Goal: Register for event/course

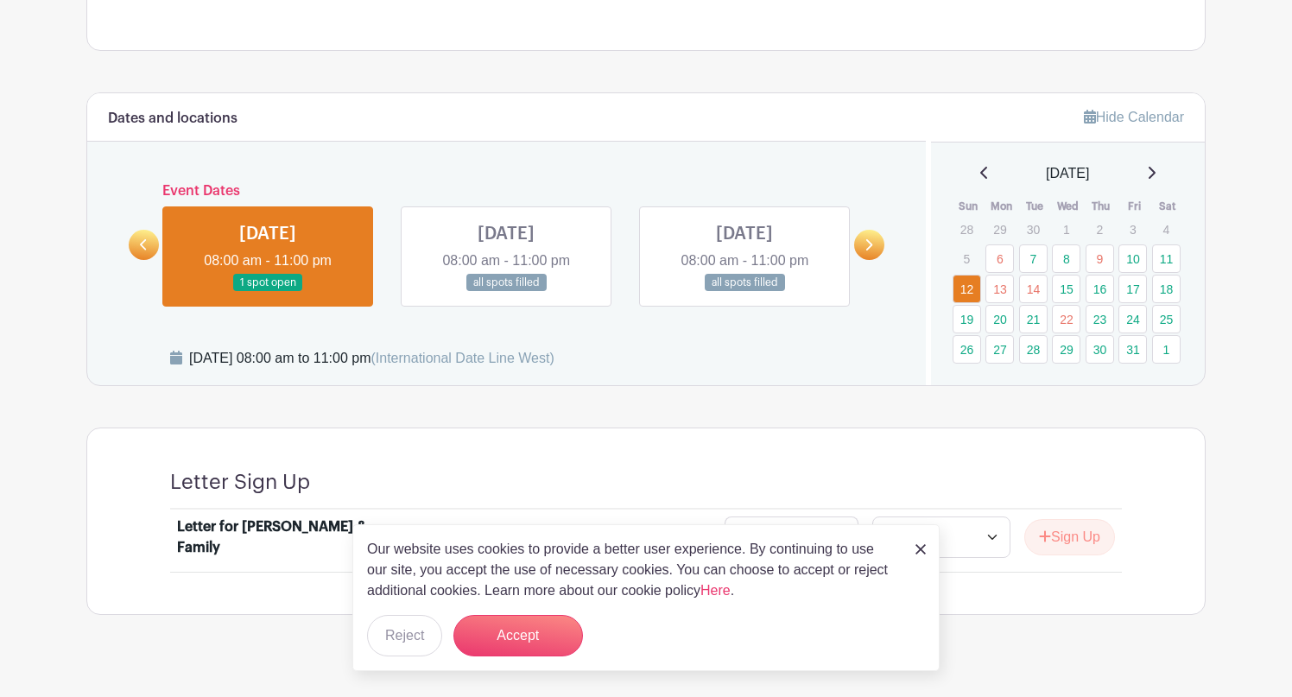
scroll to position [896, 0]
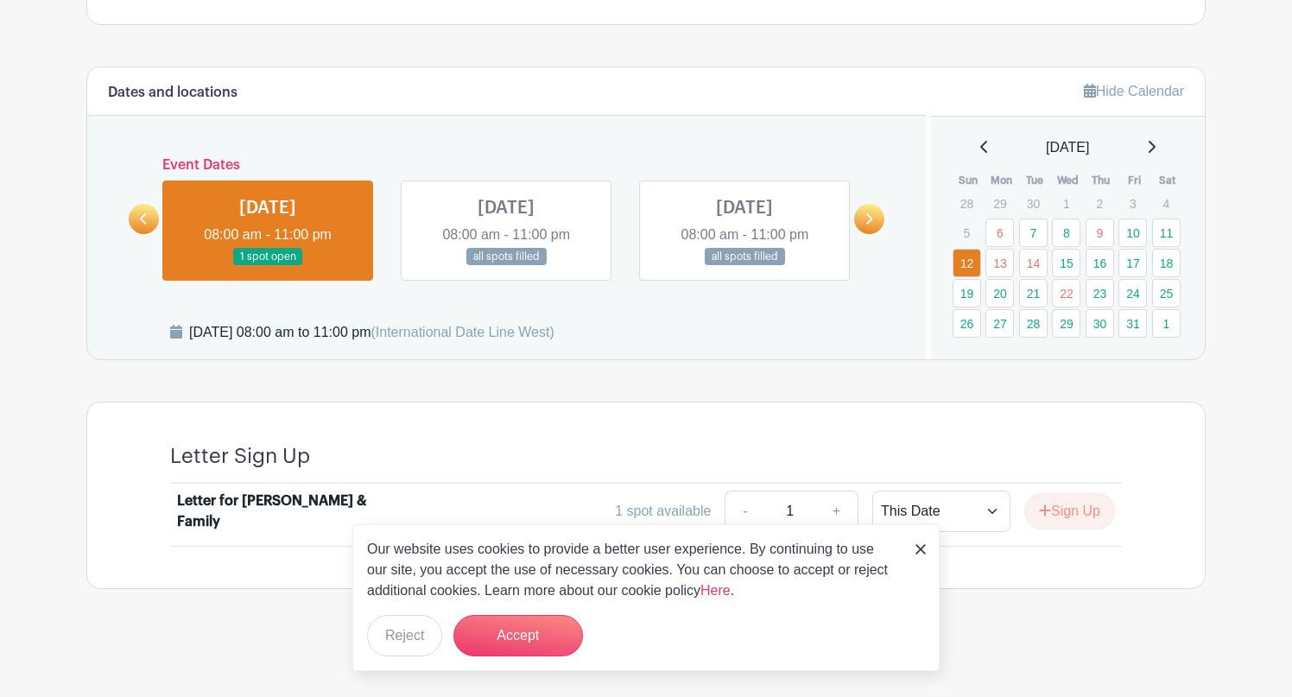
click at [923, 550] on img at bounding box center [920, 549] width 10 height 10
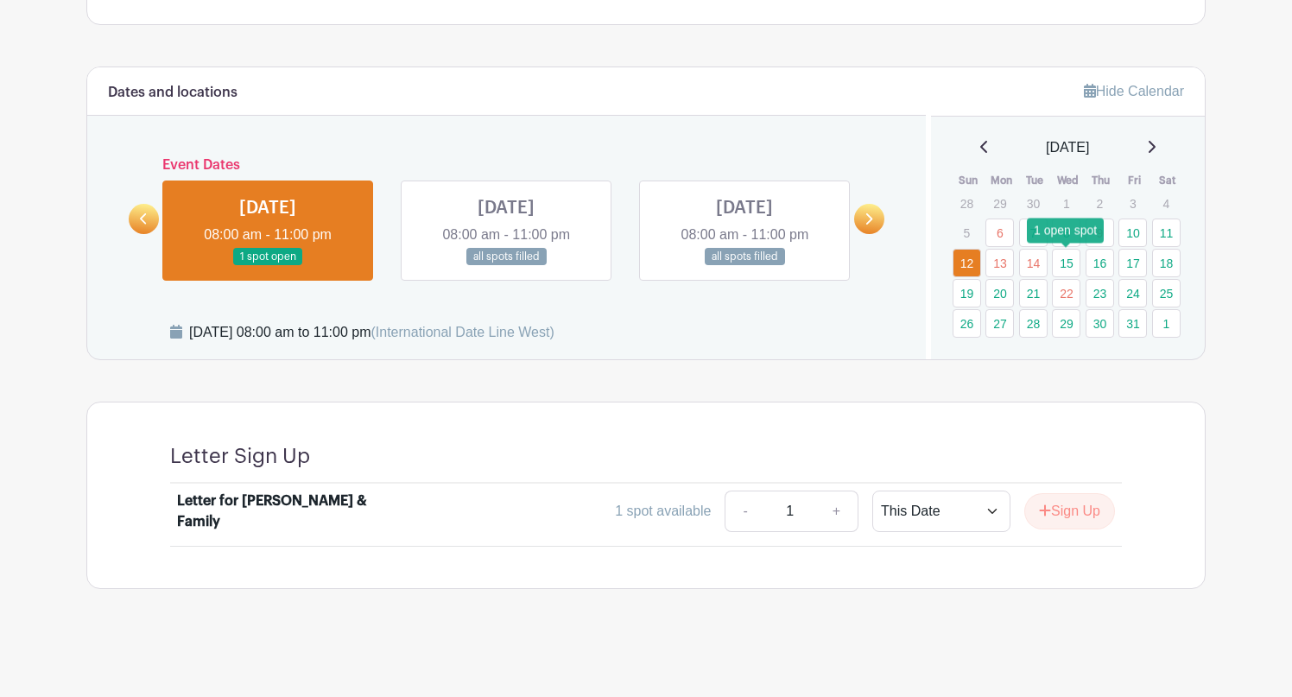
click at [1060, 266] on link "15" at bounding box center [1066, 263] width 28 height 28
click at [268, 266] on link at bounding box center [268, 266] width 0 height 0
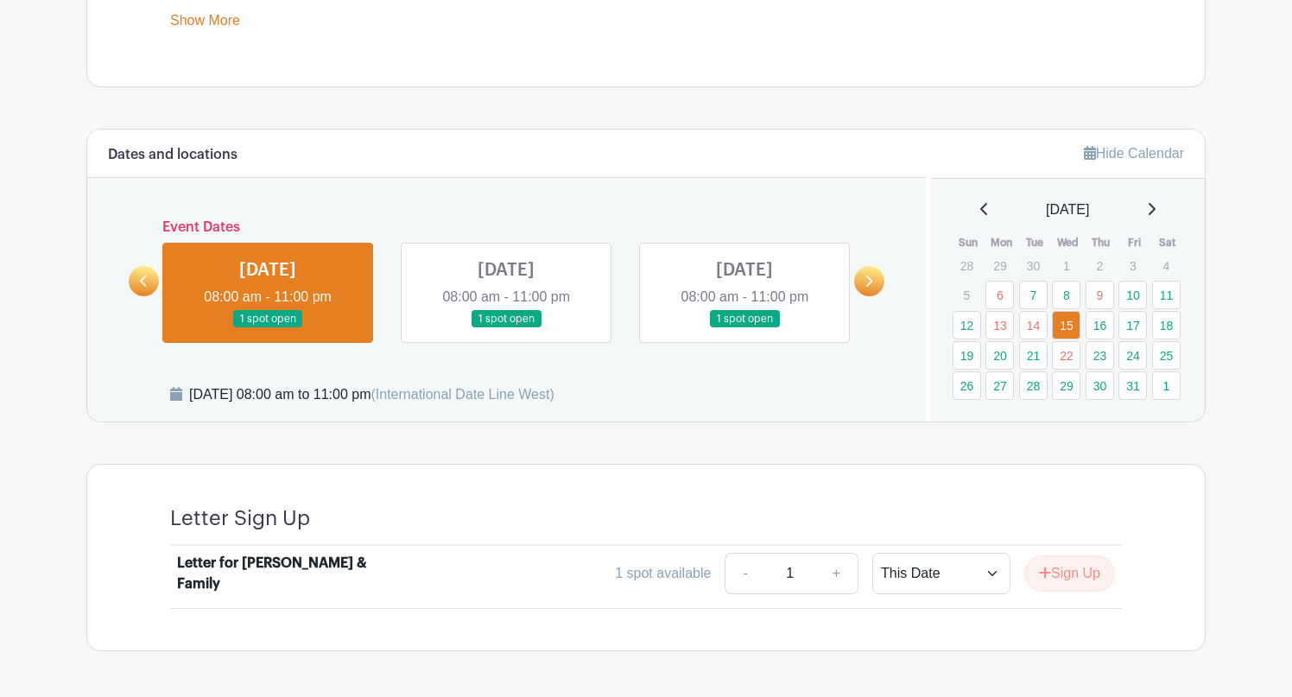
scroll to position [829, 0]
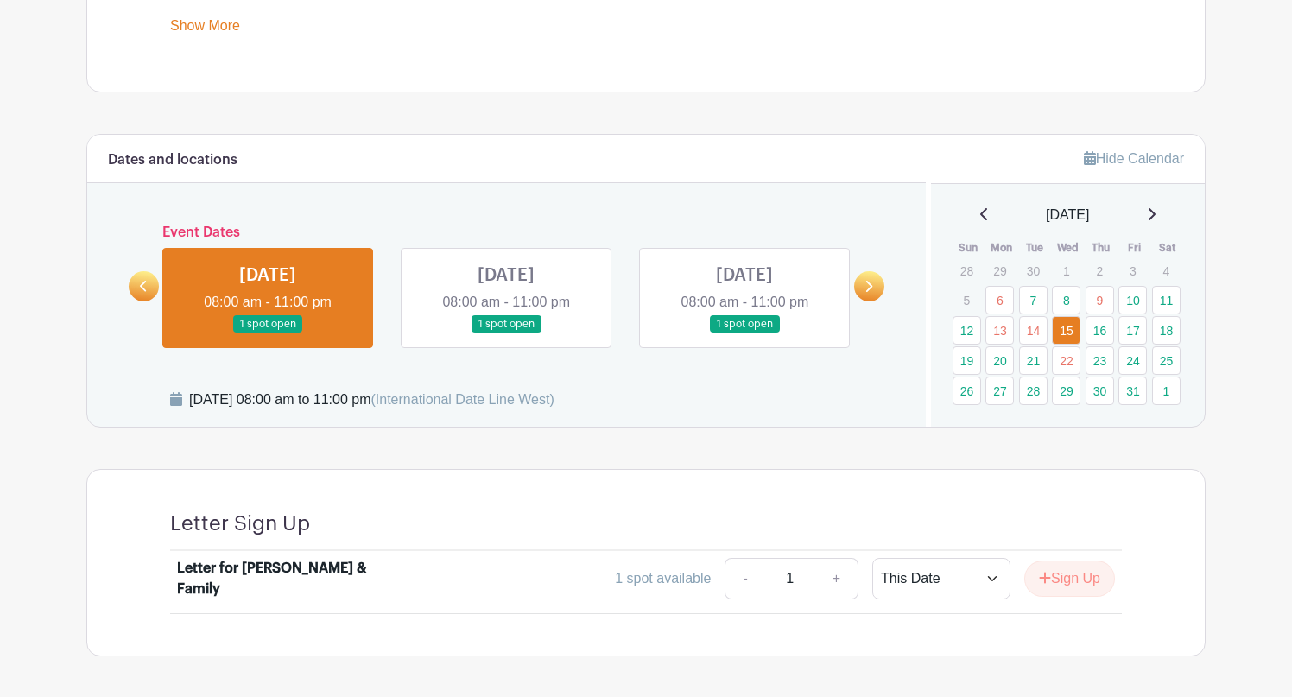
click at [268, 333] on link at bounding box center [268, 333] width 0 height 0
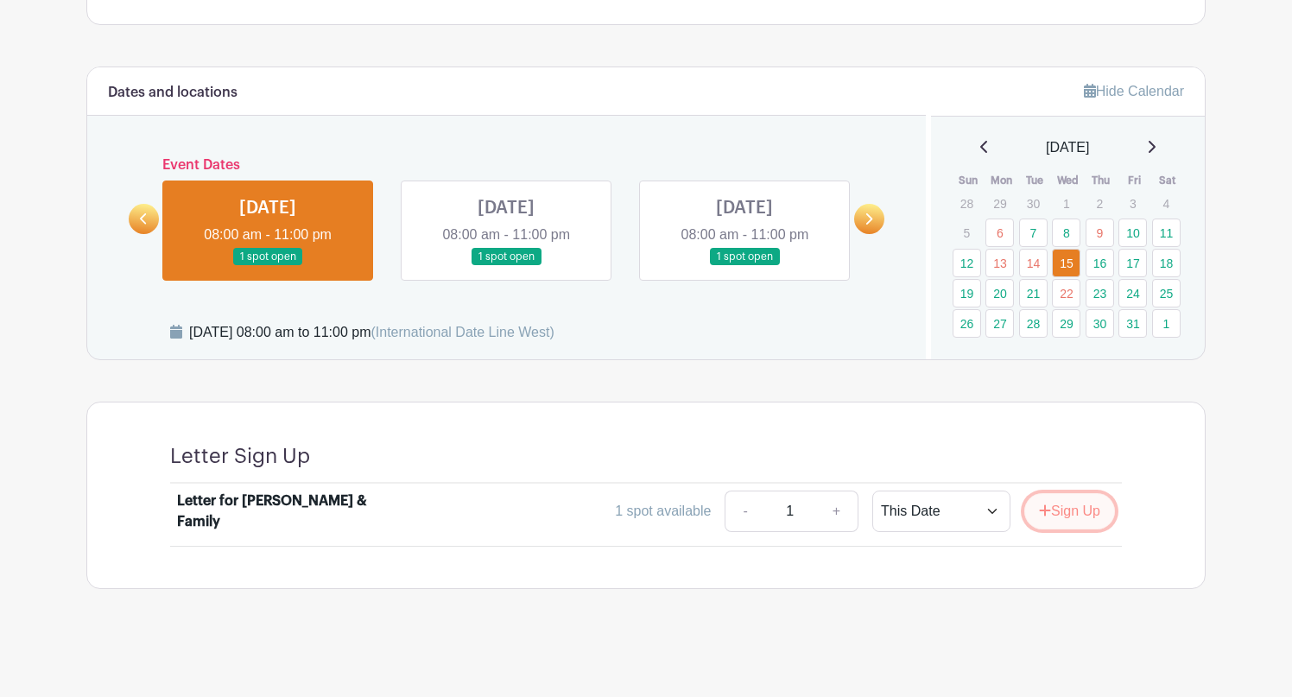
click at [1075, 506] on button "Sign Up" at bounding box center [1069, 511] width 91 height 36
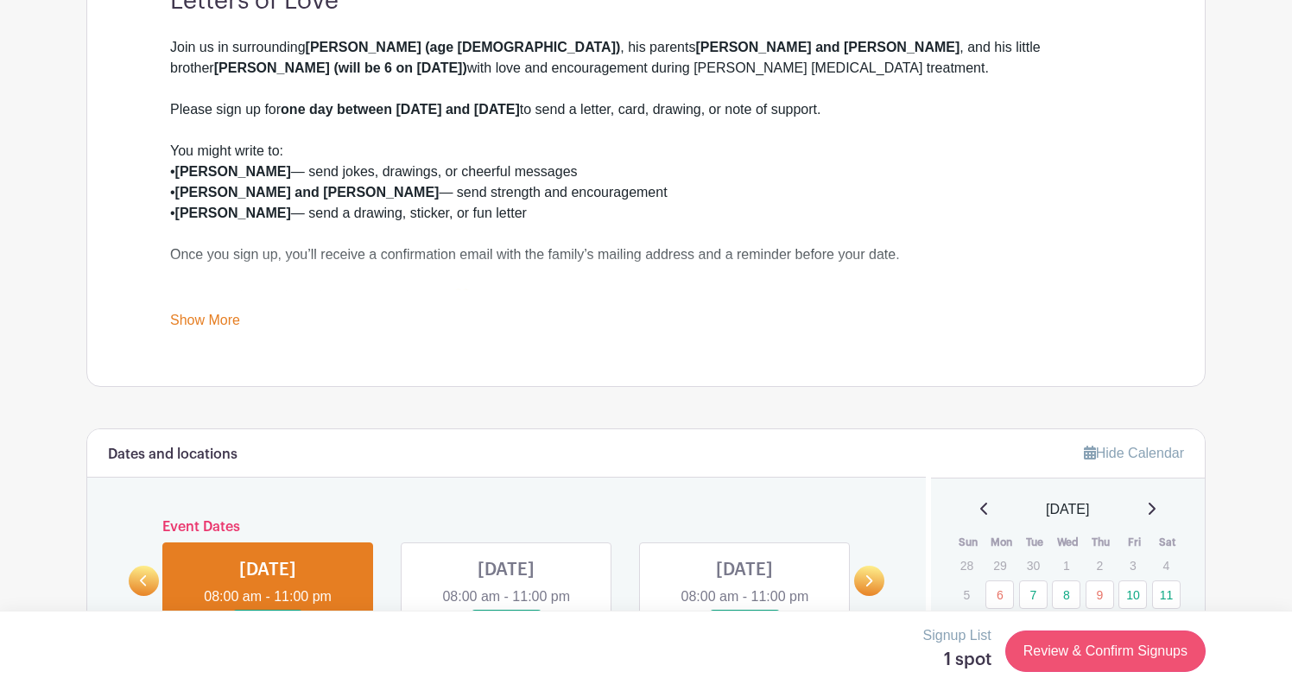
scroll to position [463, 0]
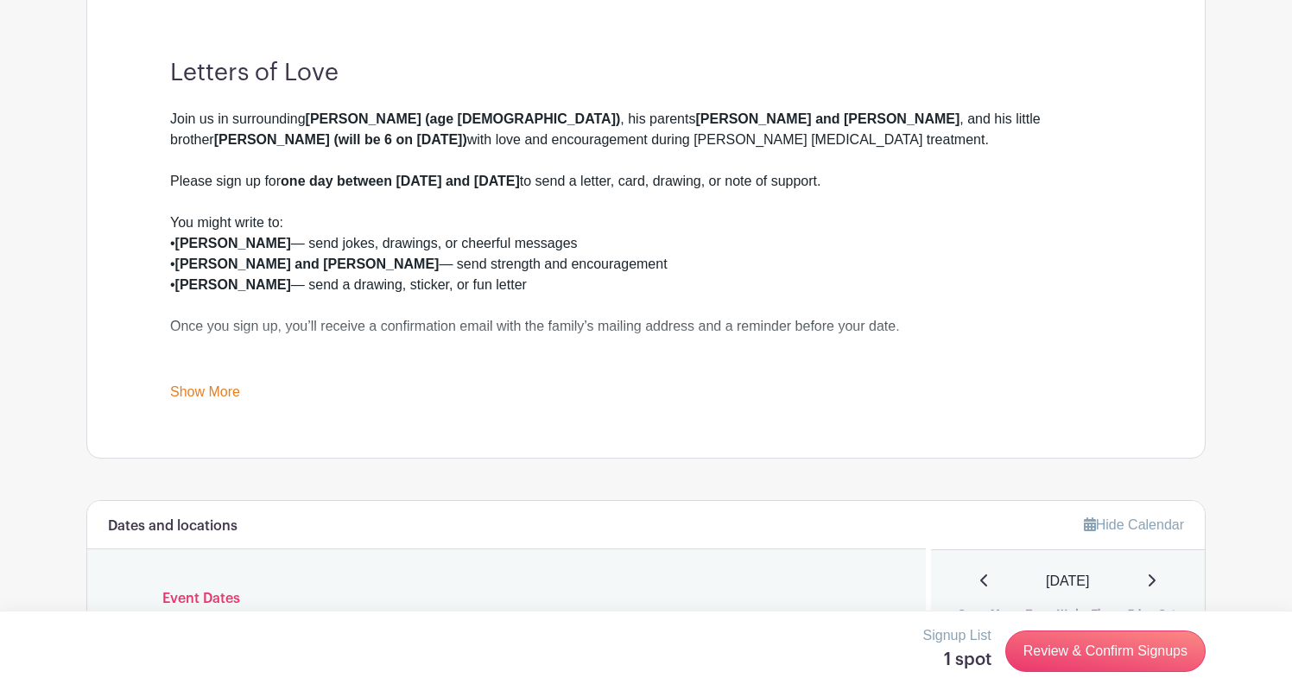
click at [229, 388] on link "Show More" at bounding box center [205, 395] width 70 height 22
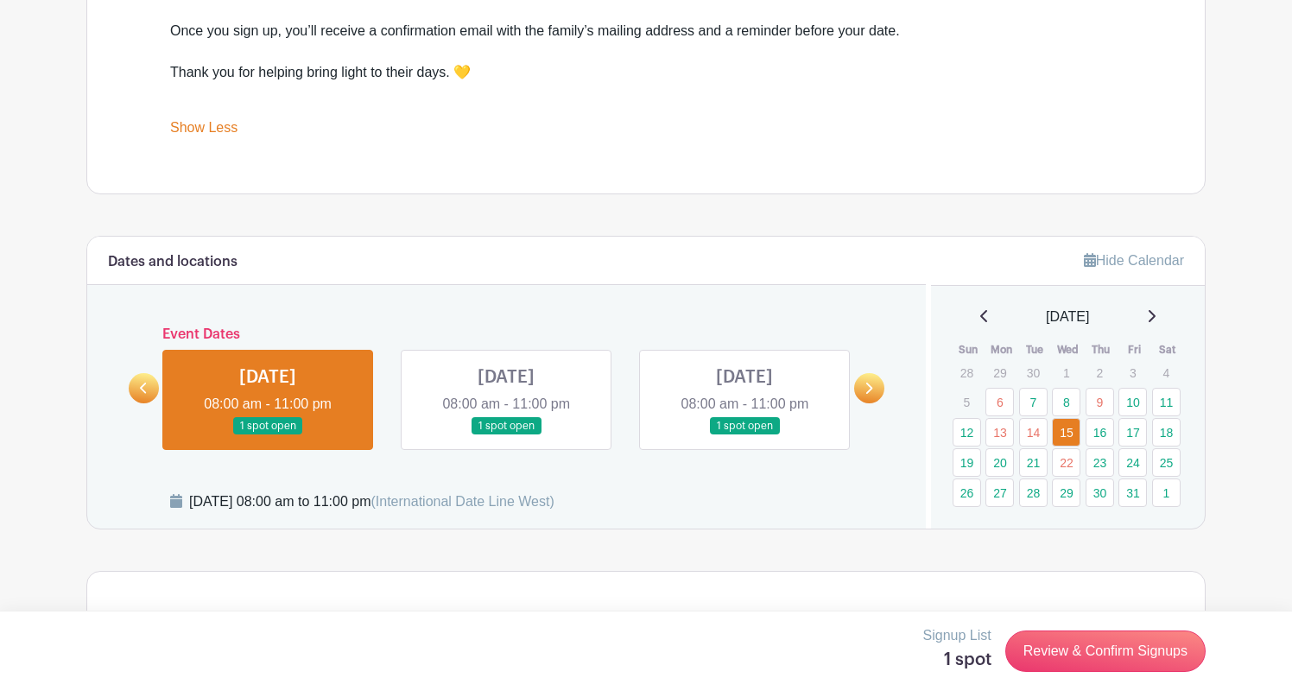
scroll to position [930, 0]
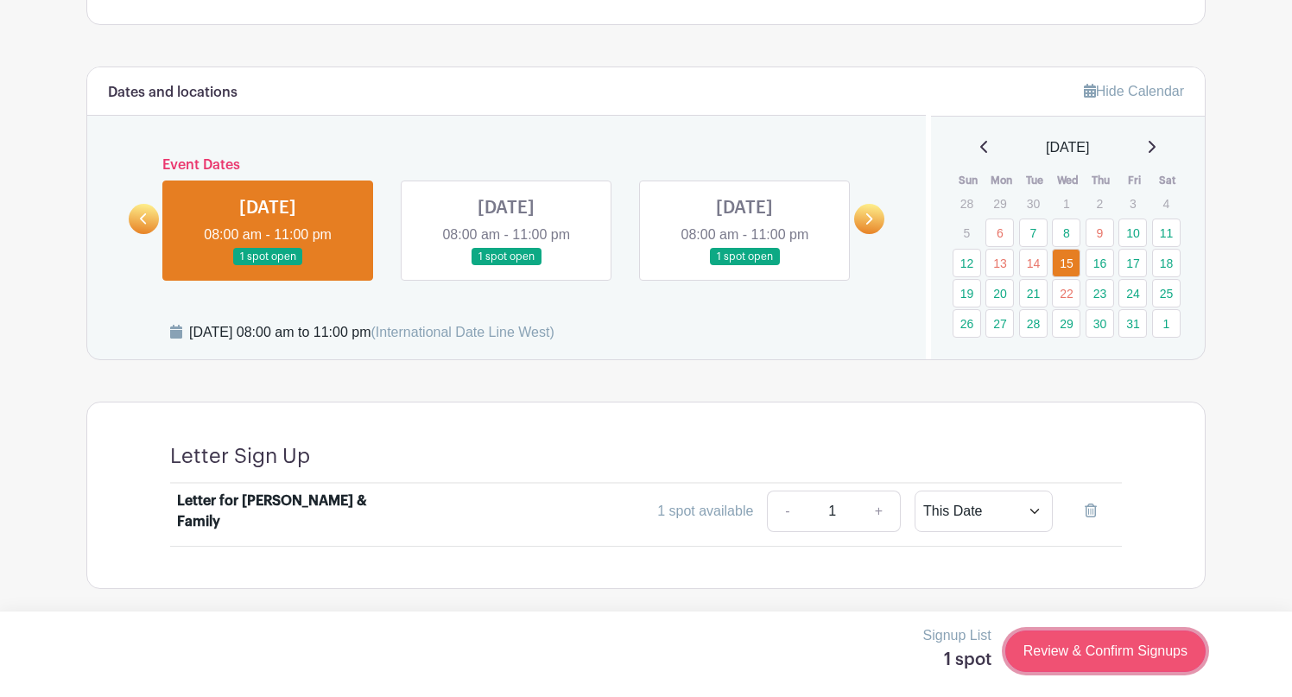
click at [1085, 575] on link "Review & Confirm Signups" at bounding box center [1105, 650] width 200 height 41
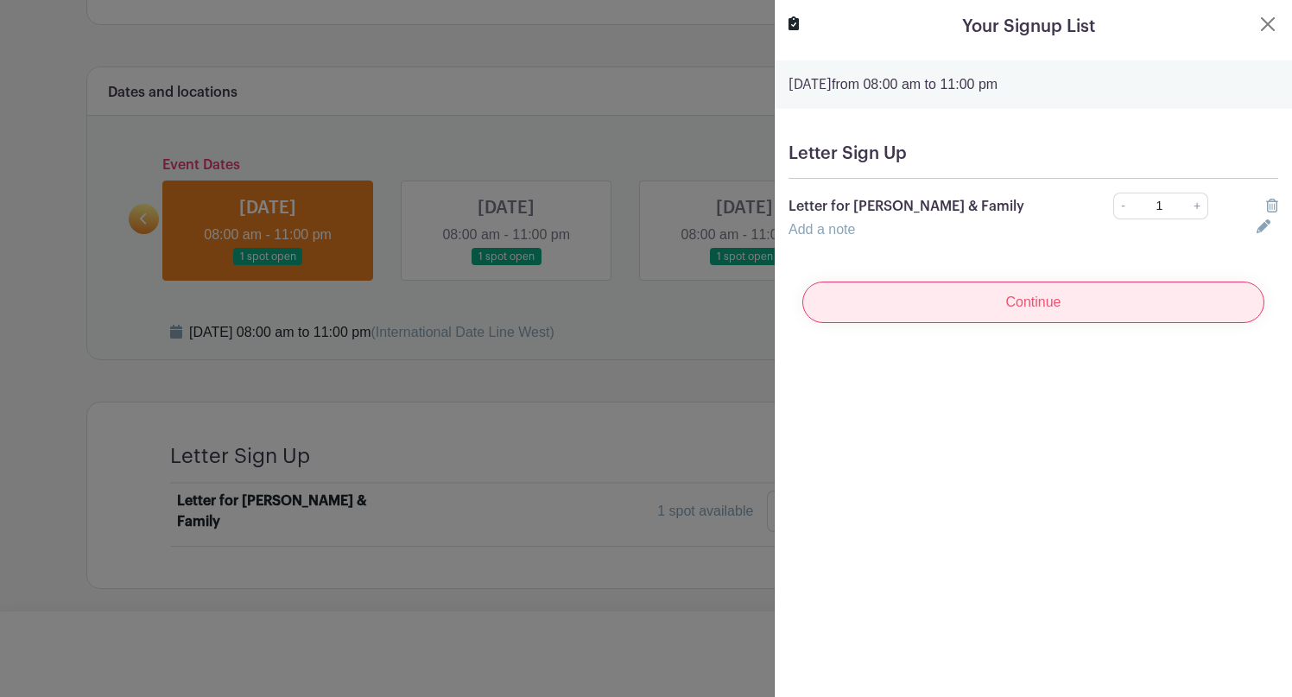
click at [1055, 305] on input "Continue" at bounding box center [1033, 302] width 462 height 41
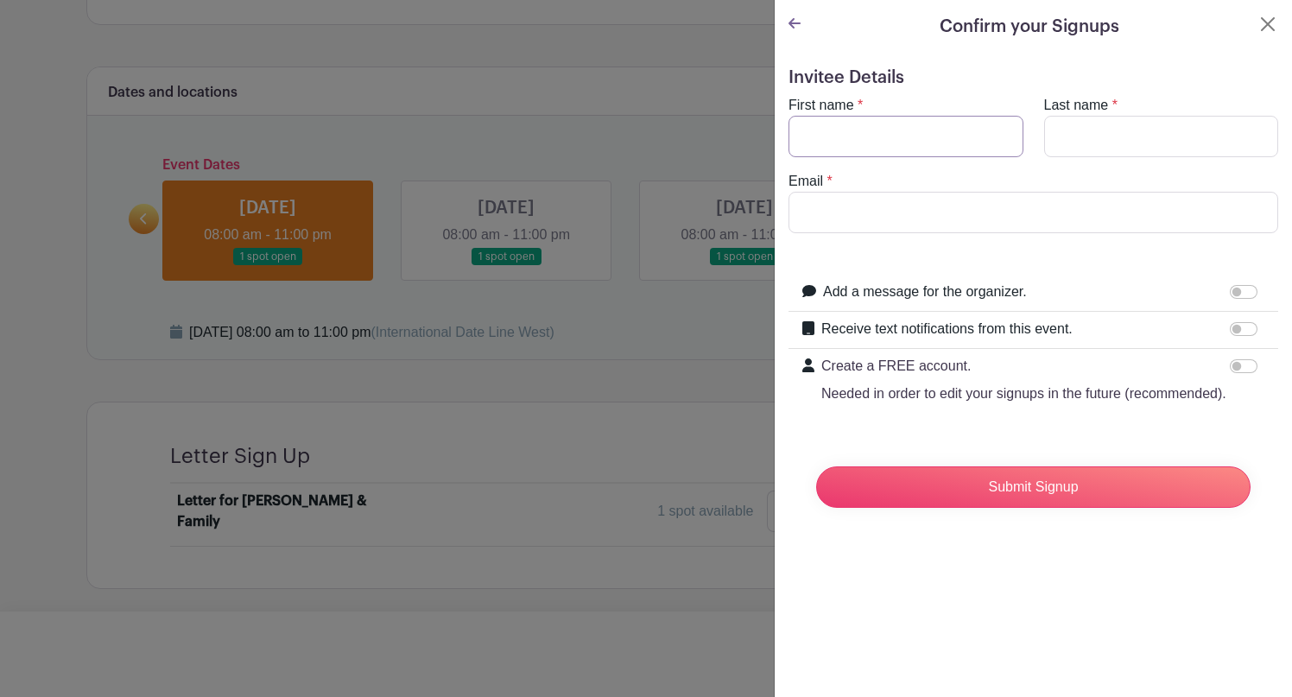
click at [956, 133] on input "First name" at bounding box center [905, 136] width 235 height 41
type input "[PERSON_NAME]"
type input "[PERSON_NAME][EMAIL_ADDRESS][PERSON_NAME][DOMAIN_NAME][US_STATE]"
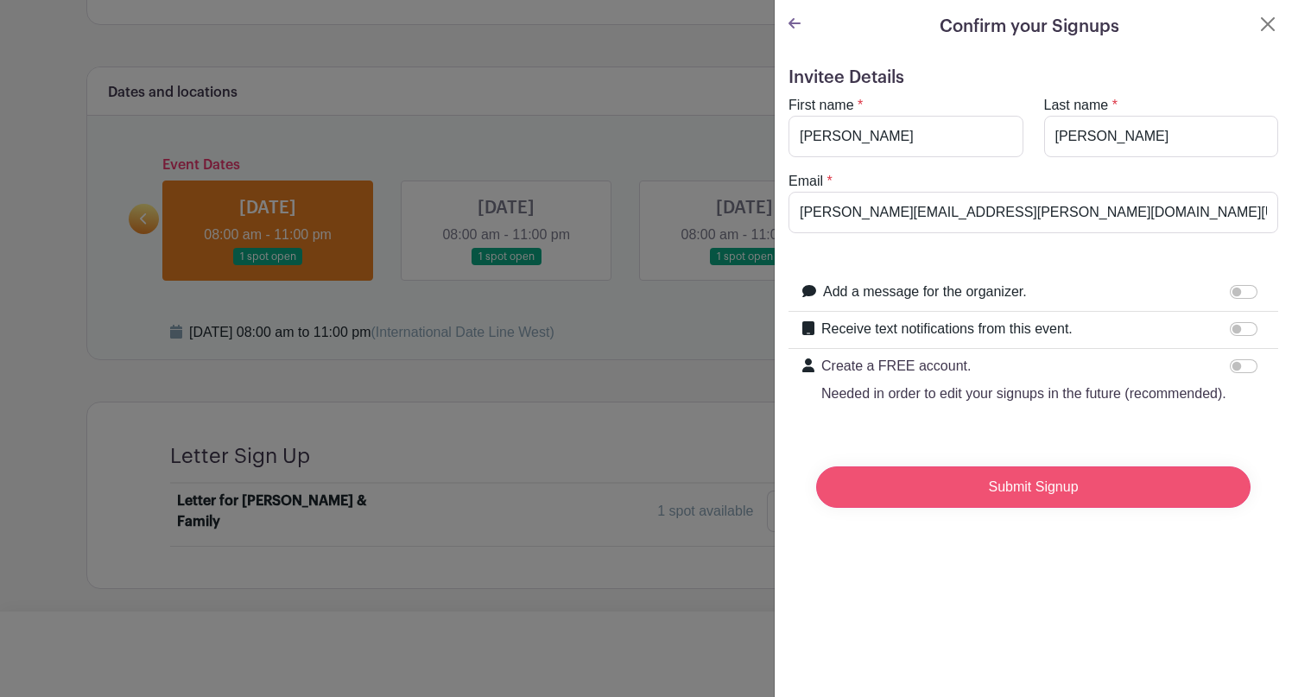
click at [1057, 490] on input "Submit Signup" at bounding box center [1033, 486] width 434 height 41
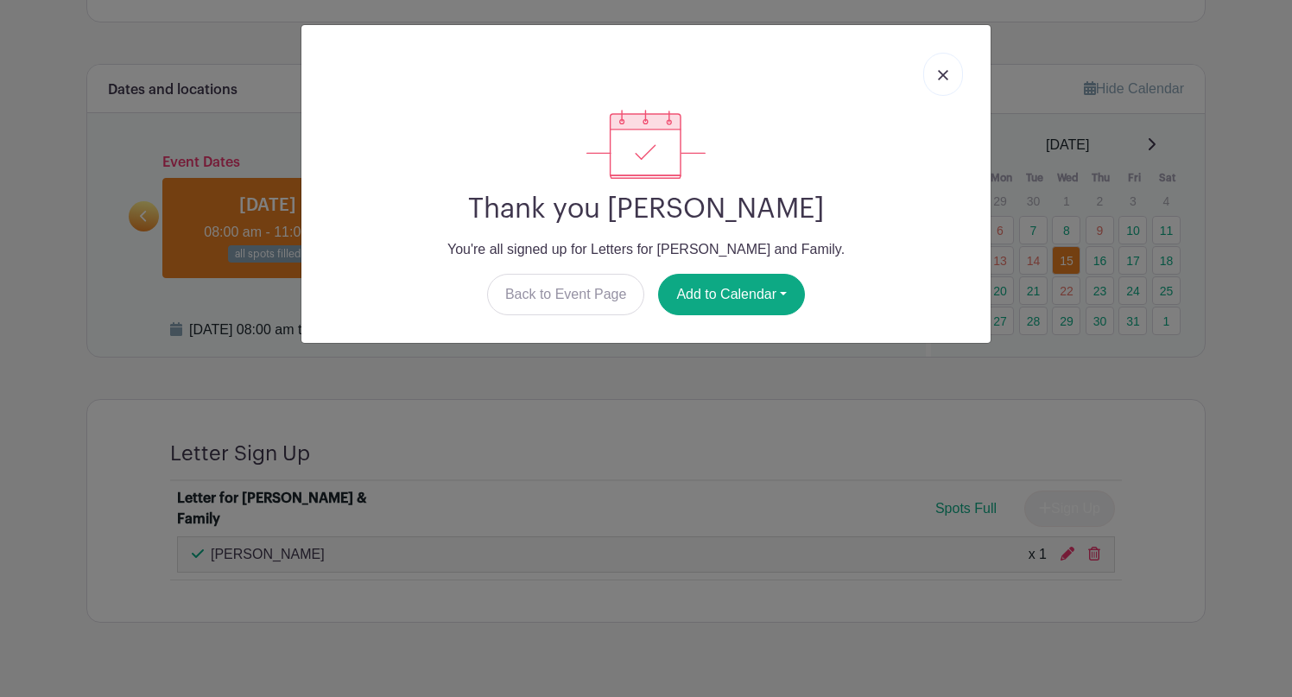
click at [940, 76] on img at bounding box center [943, 75] width 10 height 10
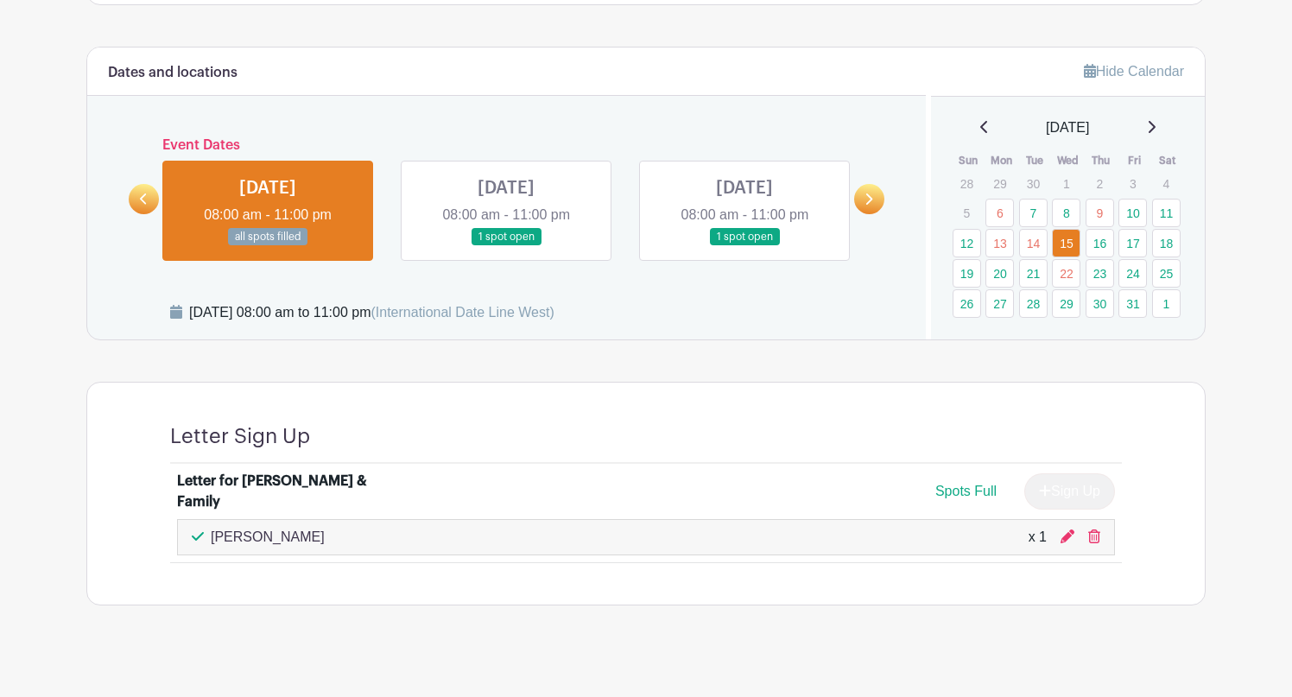
scroll to position [961, 0]
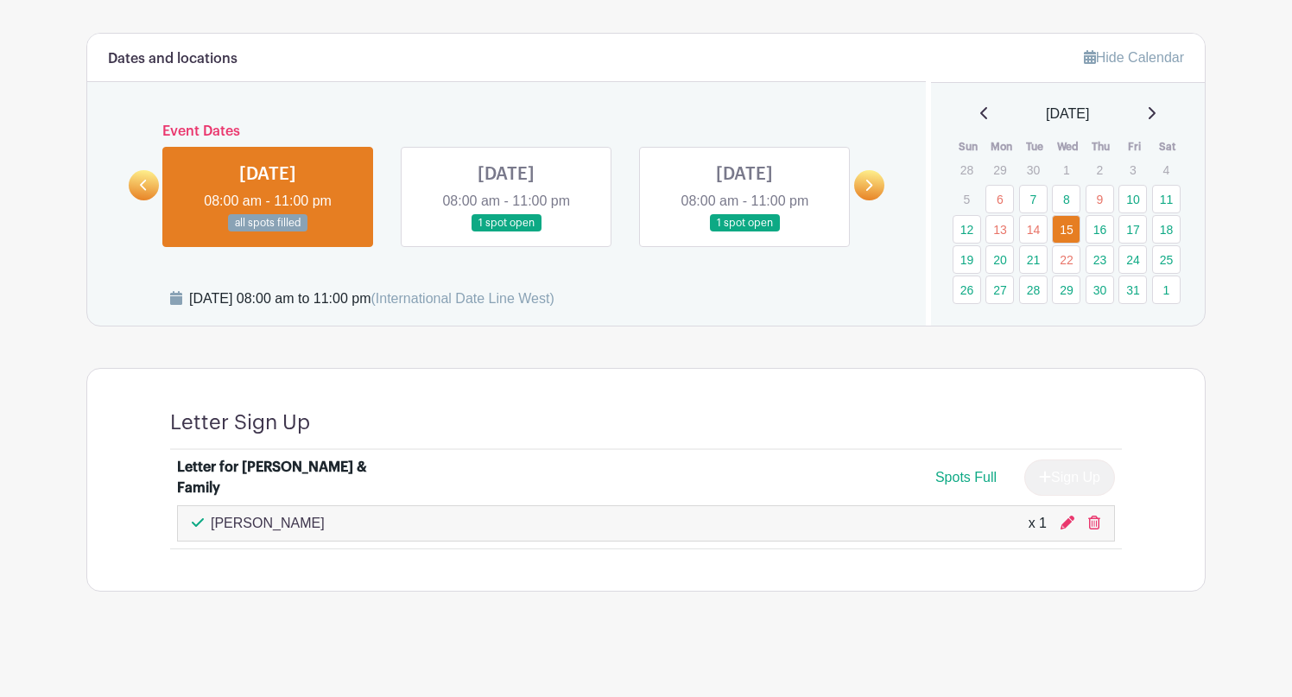
click at [811, 524] on div "[PERSON_NAME] x 1" at bounding box center [646, 523] width 908 height 21
click at [1064, 234] on link "15" at bounding box center [1066, 229] width 28 height 28
click at [977, 478] on span "Spots Full" at bounding box center [965, 477] width 61 height 15
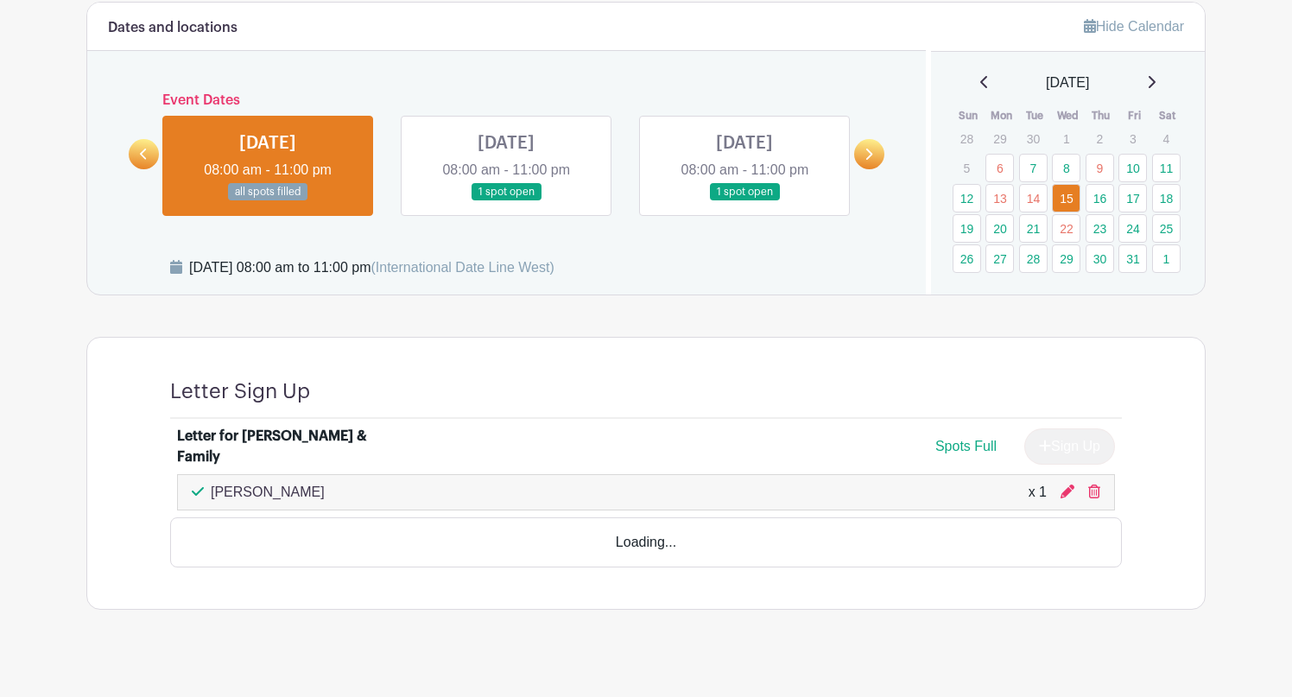
scroll to position [927, 0]
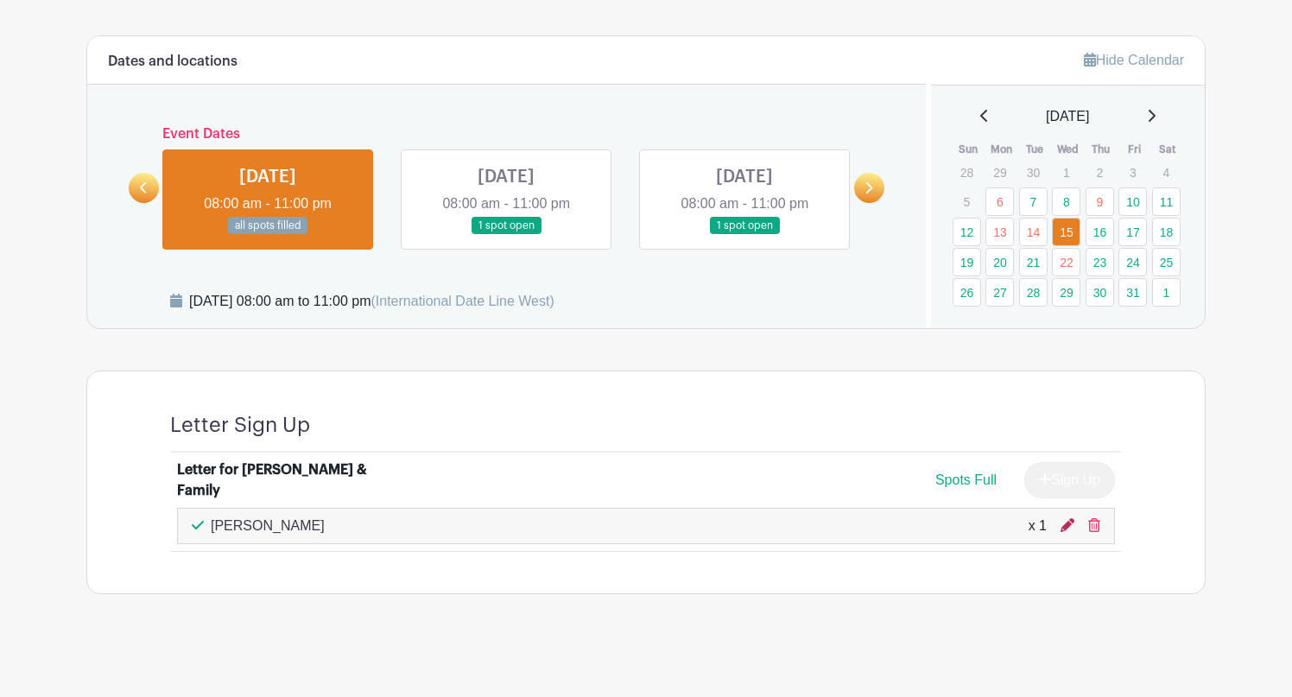
click at [1066, 519] on icon at bounding box center [1067, 525] width 14 height 14
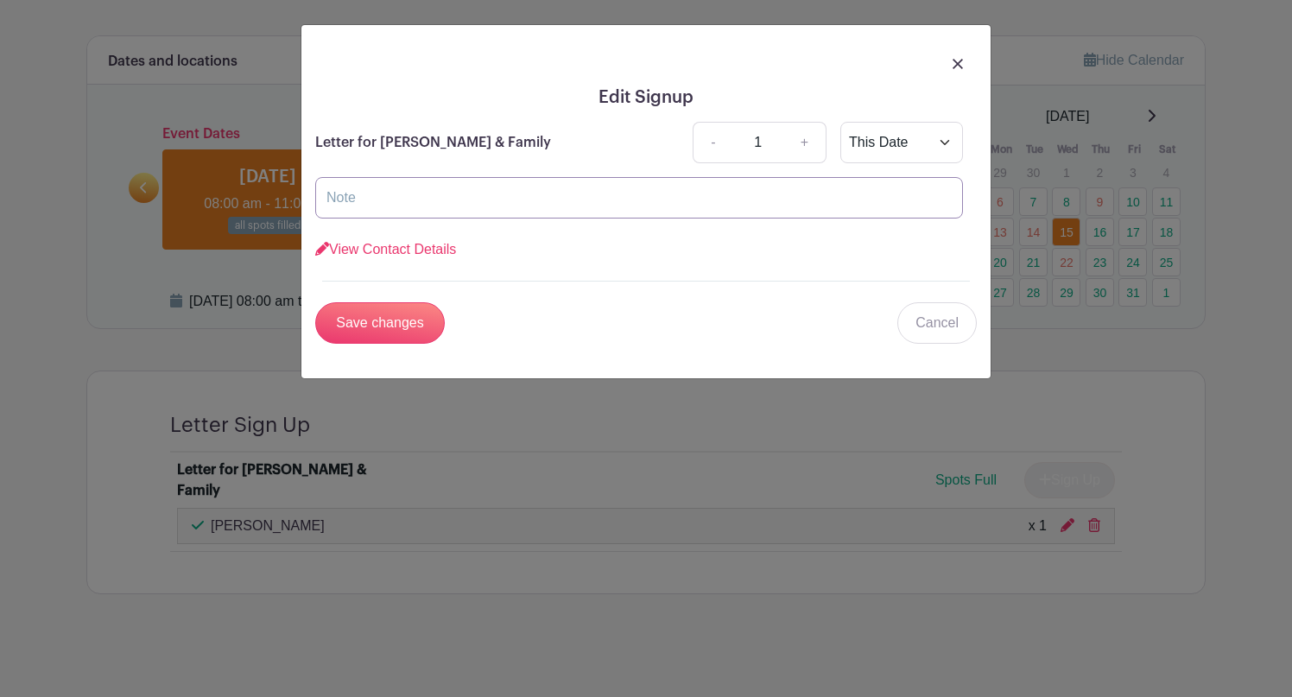
click at [465, 200] on input "text" at bounding box center [639, 197] width 648 height 41
paste input "Dear [PERSON_NAME] and [PERSON_NAME], I was so heartbroken to hear about [PERSO…"
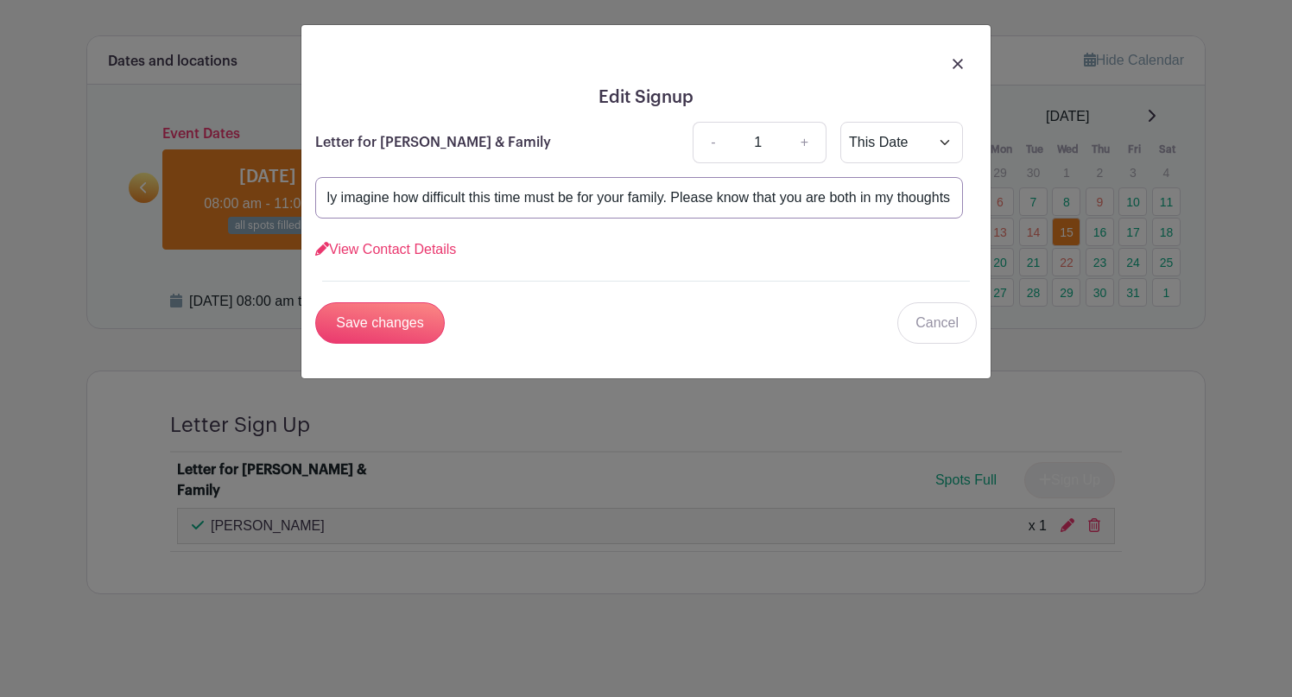
scroll to position [0, 0]
drag, startPoint x: 632, startPoint y: 196, endPoint x: 264, endPoint y: 183, distance: 368.1
click at [264, 183] on div "Edit Signup Letter for [PERSON_NAME] & Family - 1 + This Date Select Dates Sele…" at bounding box center [646, 348] width 1292 height 697
click at [472, 202] on input "Dear [PERSON_NAME] and [PERSON_NAME], I was so heartbroken to hear about [PERSO…" at bounding box center [639, 197] width 648 height 41
drag, startPoint x: 602, startPoint y: 198, endPoint x: 522, endPoint y: 205, distance: 79.7
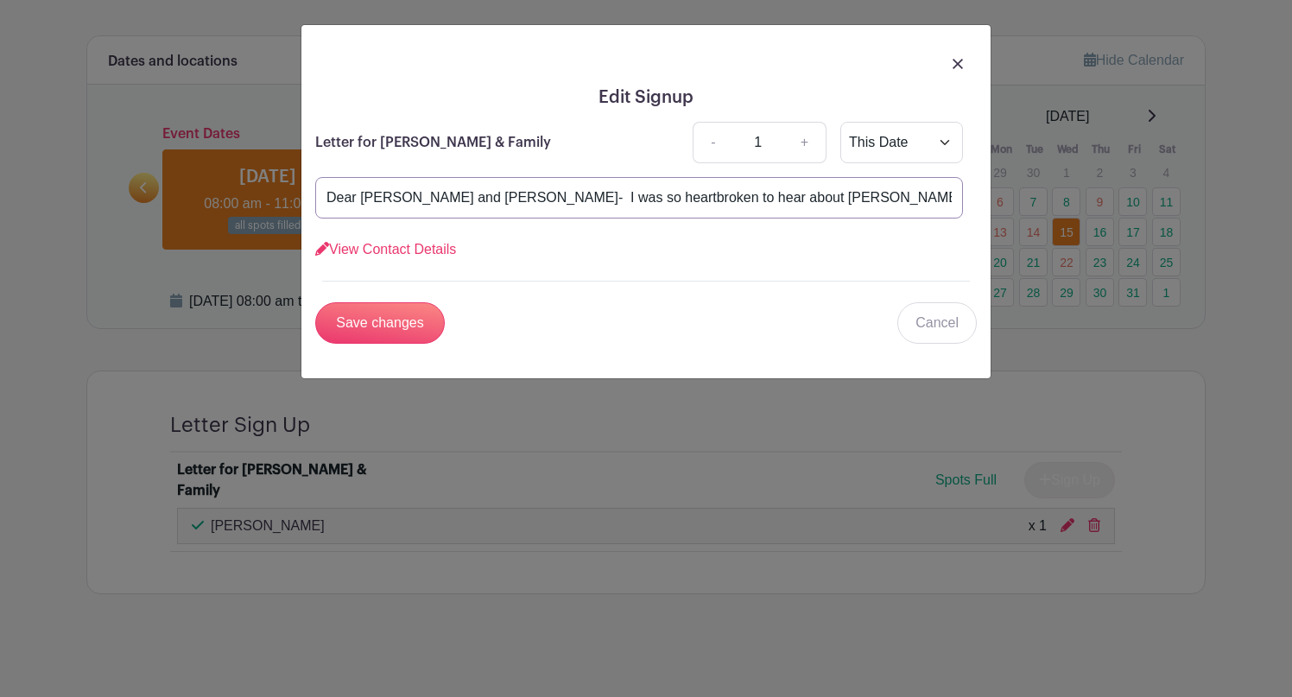
click at [522, 205] on input "Dear [PERSON_NAME] and [PERSON_NAME]- I was so heartbroken to hear about [PERSO…" at bounding box center [639, 197] width 648 height 41
type input "Dear [PERSON_NAME] and [PERSON_NAME] was saddened to hear about [PERSON_NAME] d…"
click at [414, 327] on input "Save changes" at bounding box center [380, 322] width 130 height 41
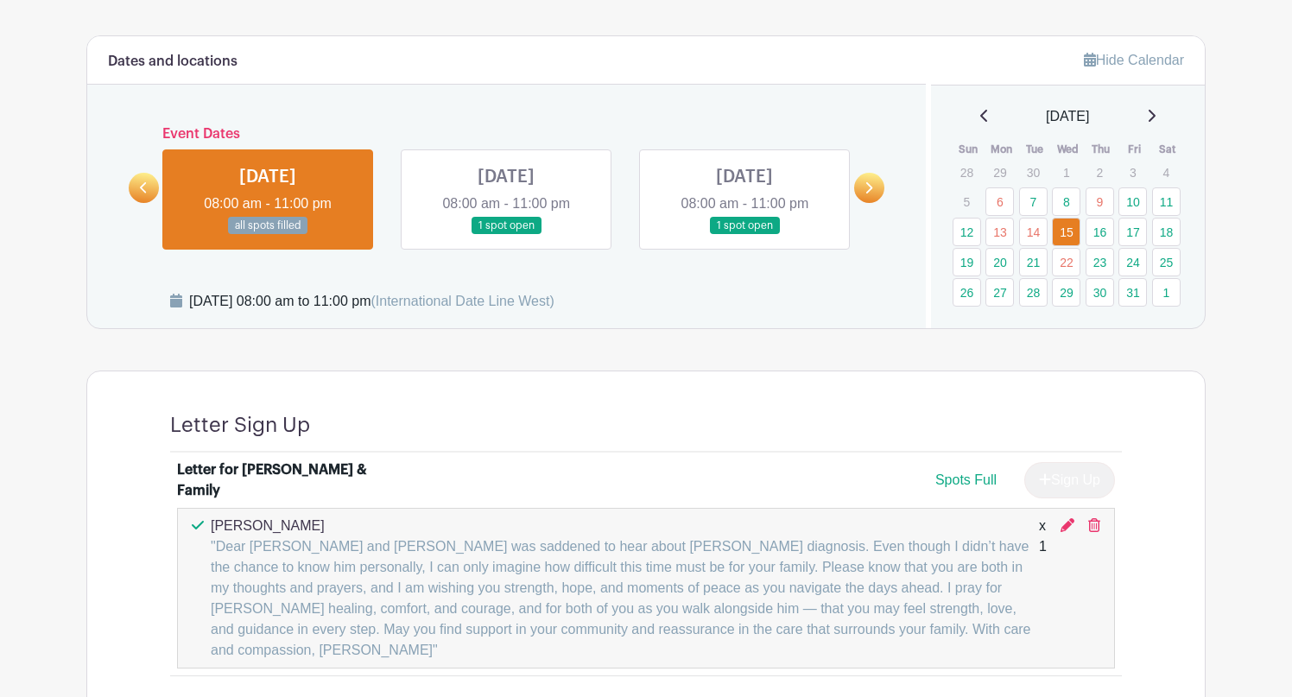
scroll to position [1031, 0]
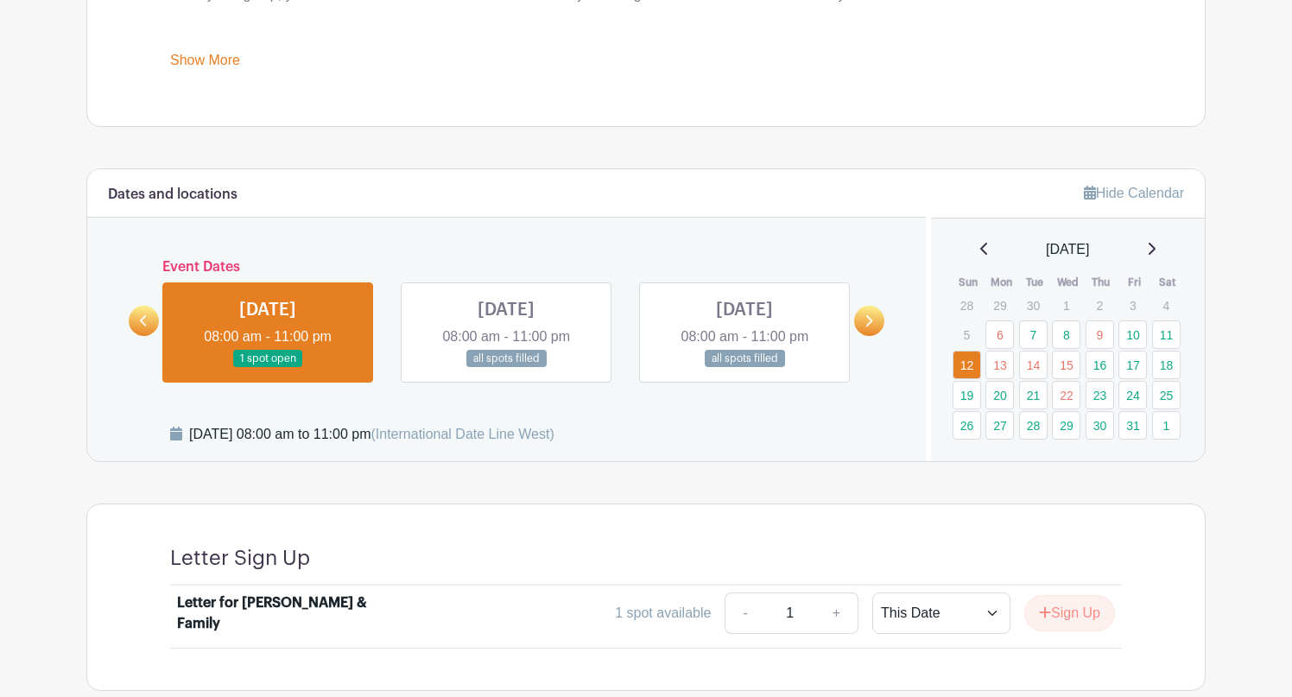
scroll to position [803, 0]
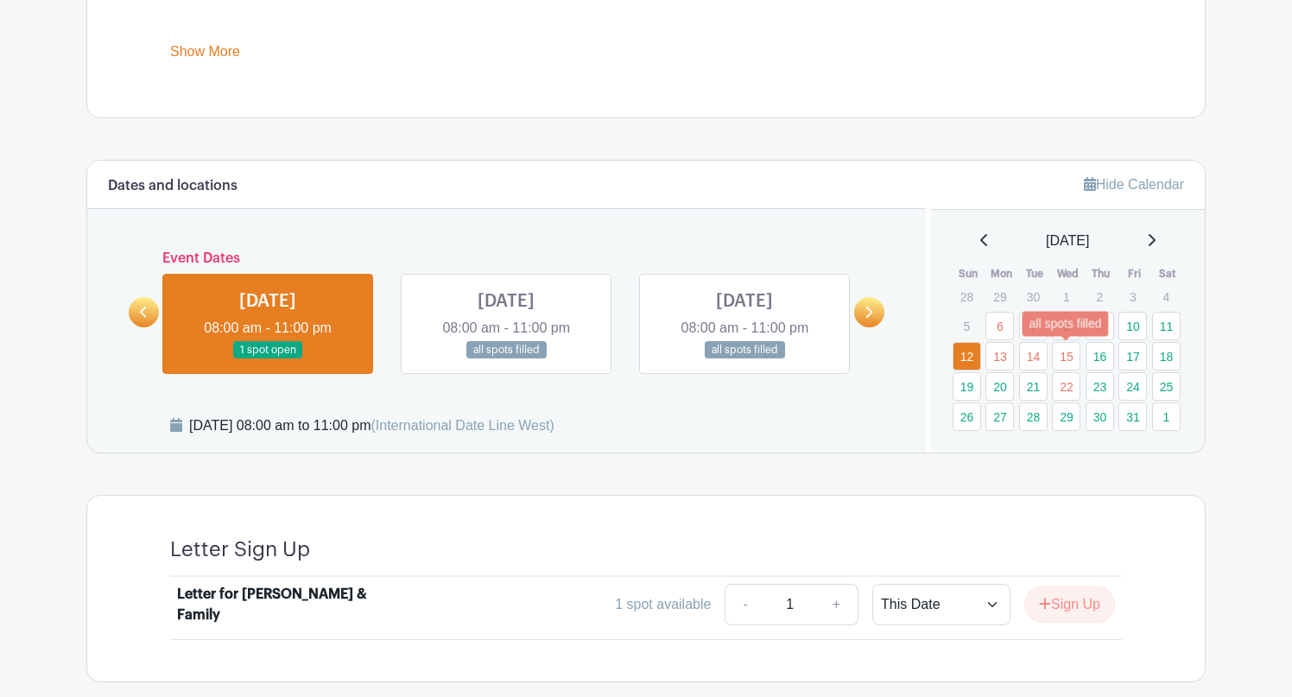
click at [1061, 357] on link "15" at bounding box center [1066, 356] width 28 height 28
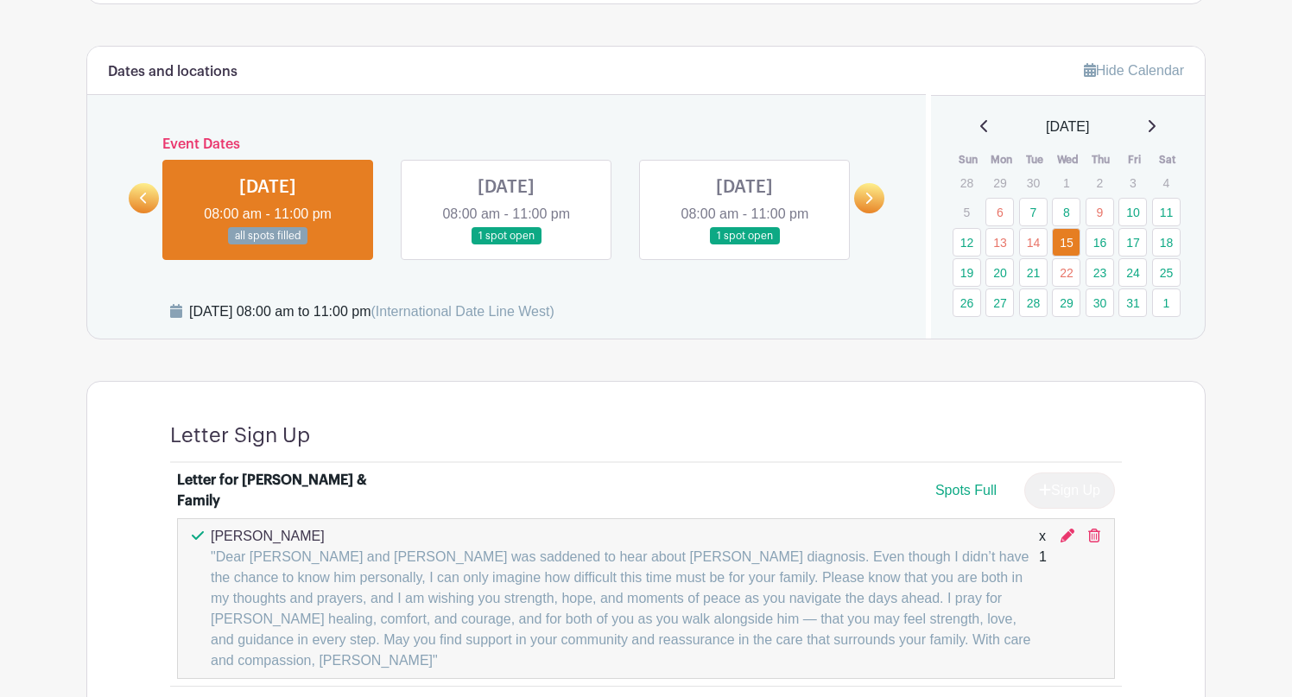
scroll to position [972, 0]
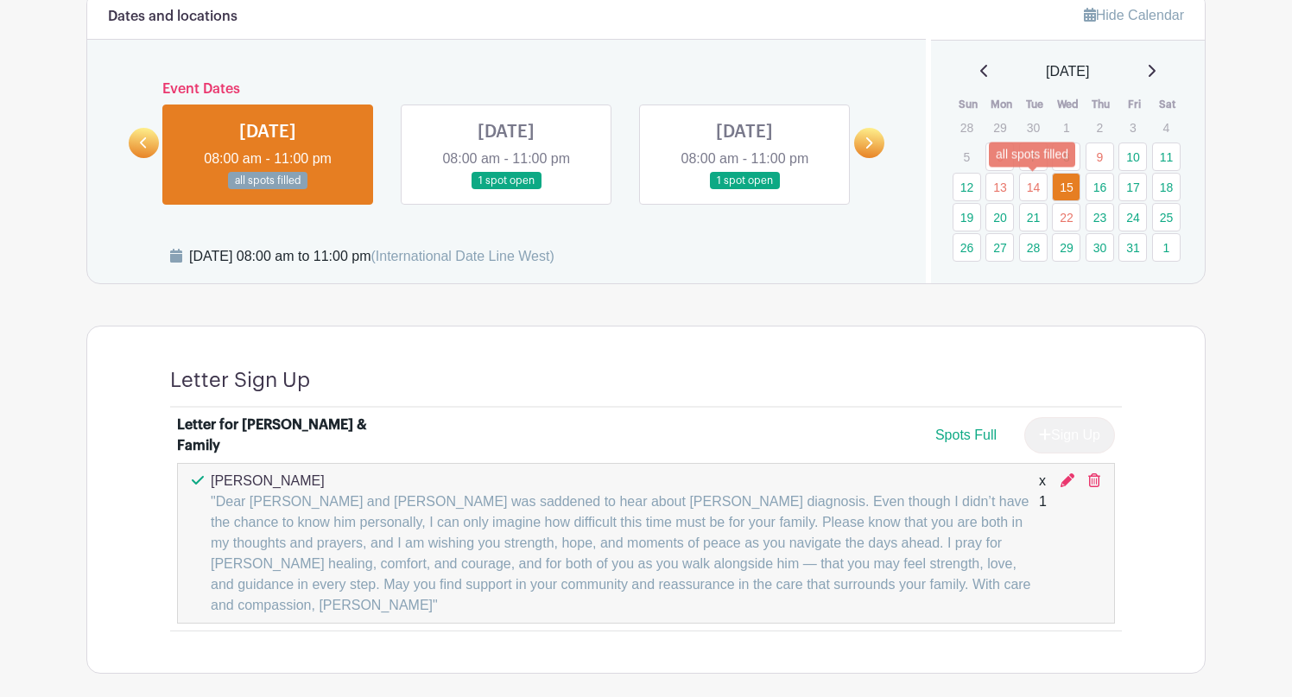
click at [1030, 192] on link "14" at bounding box center [1033, 187] width 28 height 28
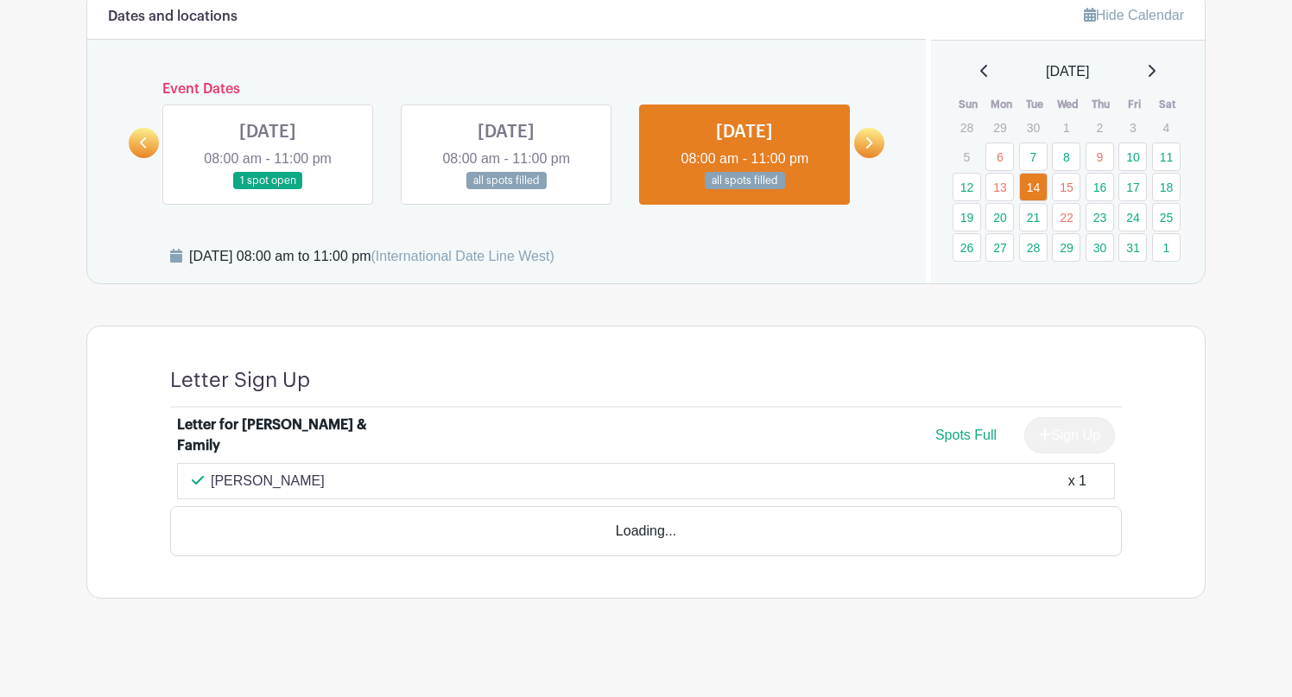
scroll to position [927, 0]
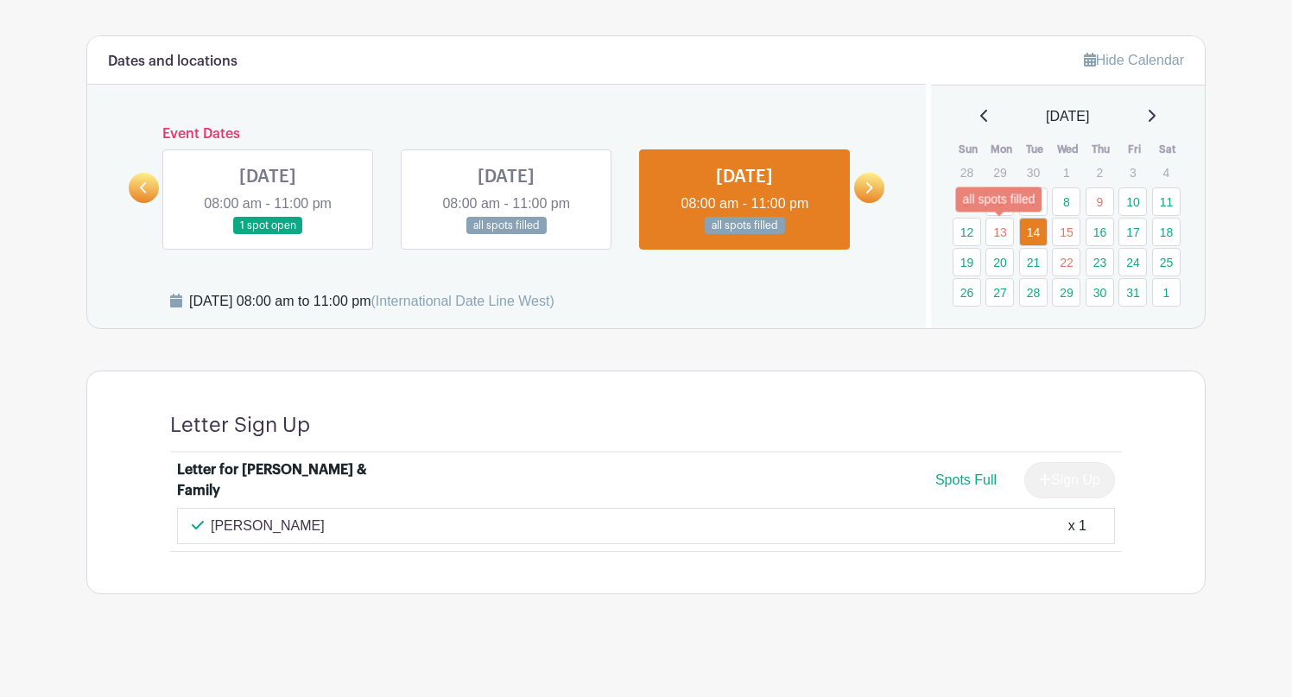
click at [1000, 242] on link "13" at bounding box center [999, 232] width 28 height 28
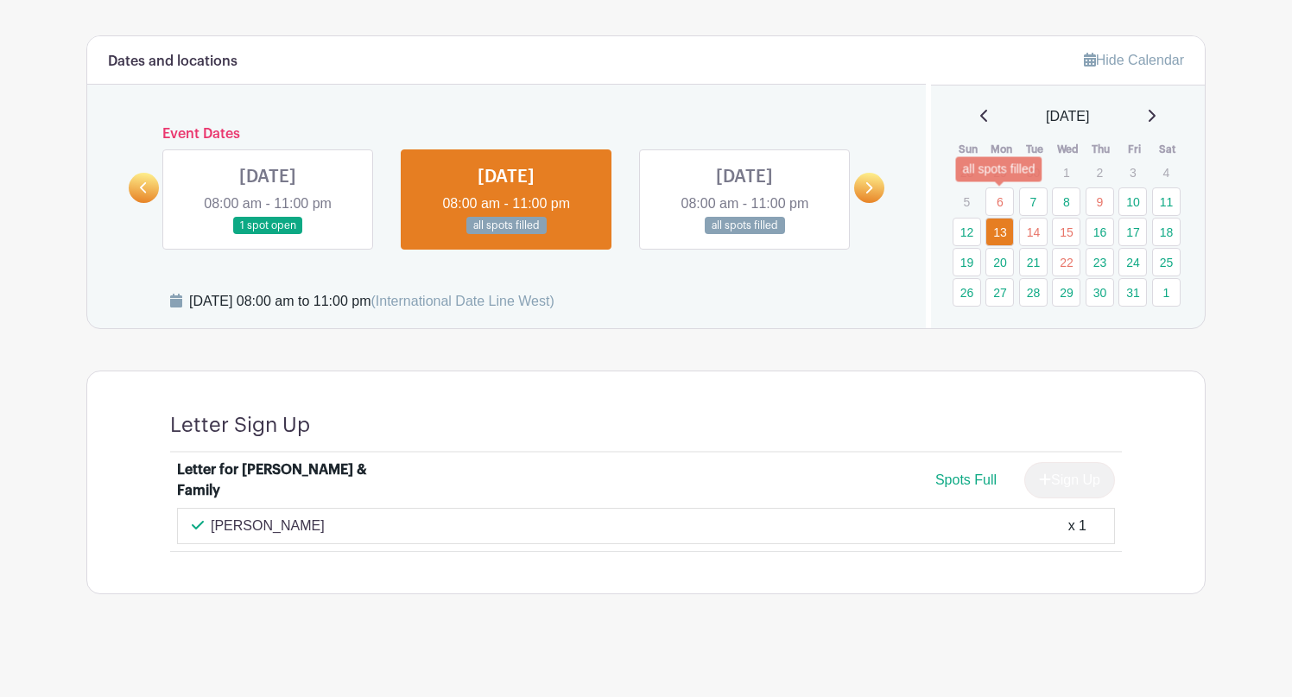
click at [1001, 206] on link "6" at bounding box center [999, 201] width 28 height 28
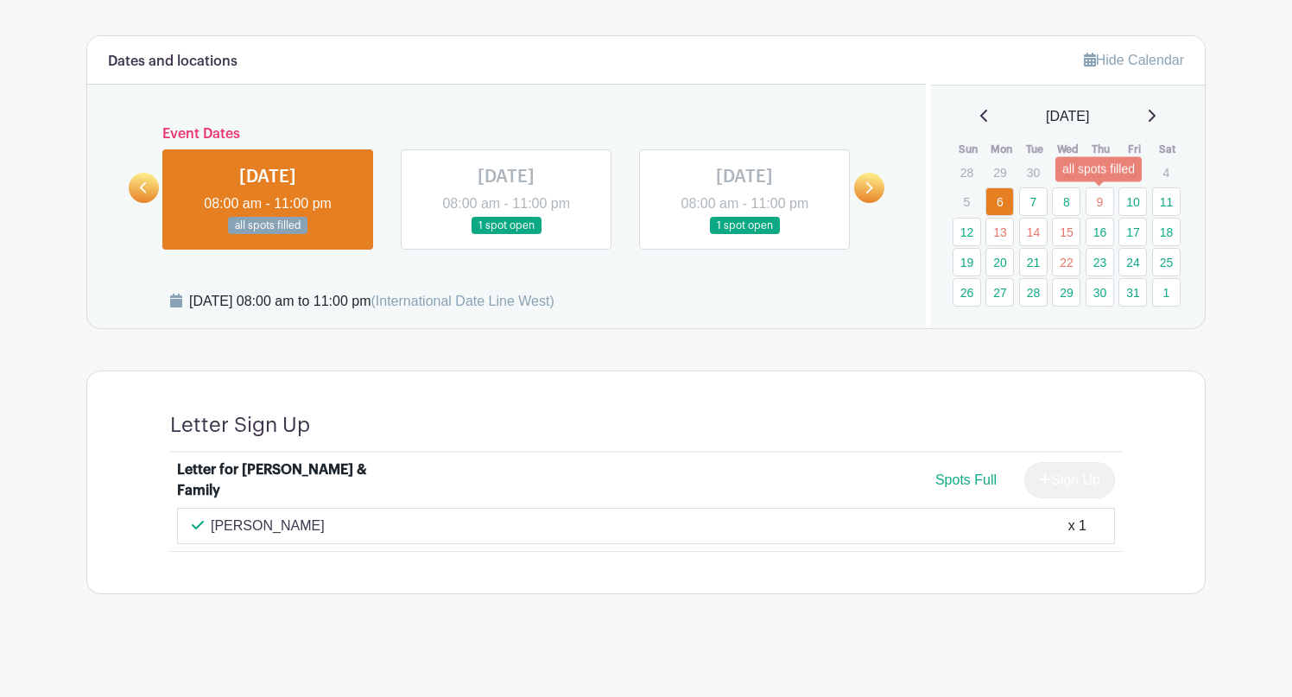
click at [1091, 199] on link "9" at bounding box center [1099, 201] width 28 height 28
click at [980, 120] on icon at bounding box center [984, 116] width 9 height 14
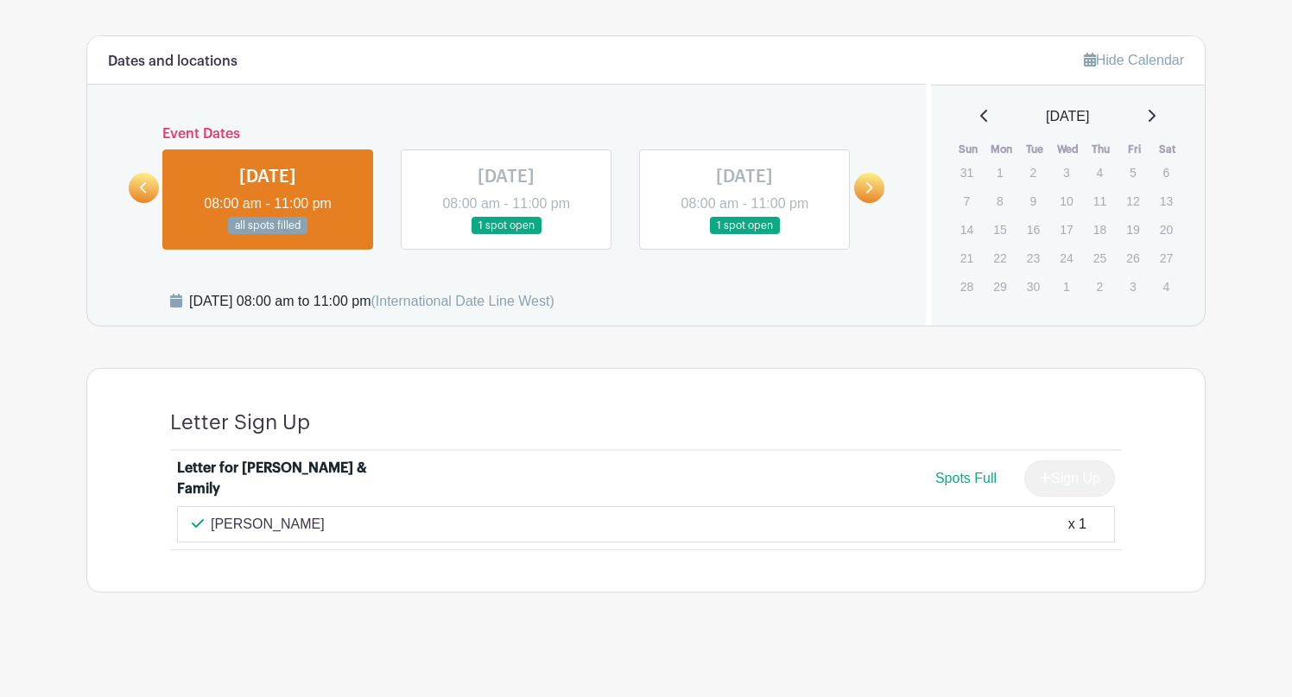
scroll to position [926, 0]
